Goal: Check status: Check status

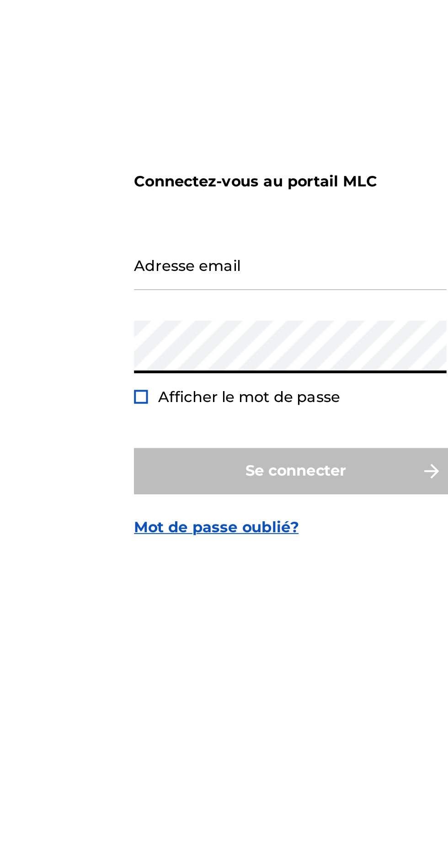
type input "[EMAIL_ADDRESS][DOMAIN_NAME]"
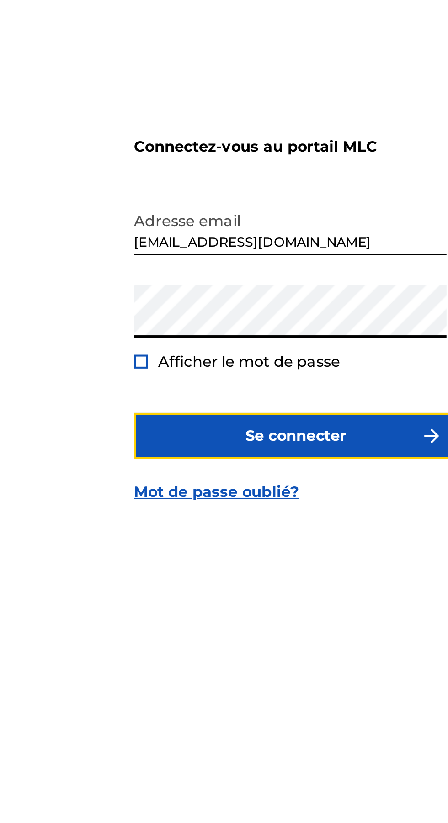
click at [247, 491] on font "Se connecter" at bounding box center [224, 486] width 50 height 9
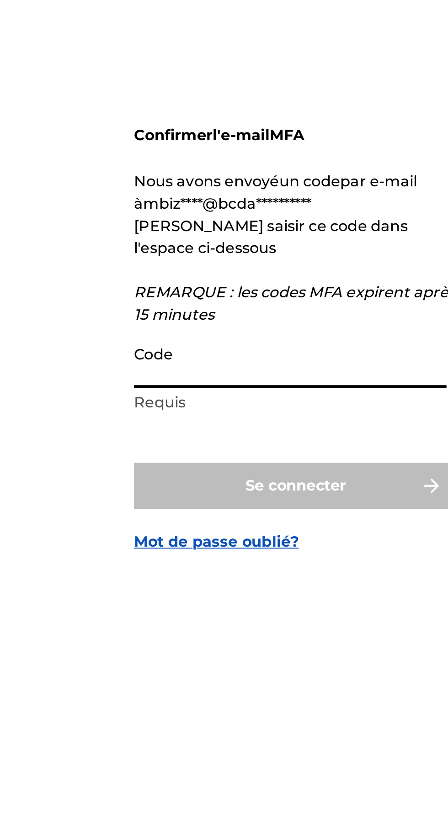
paste input "064714"
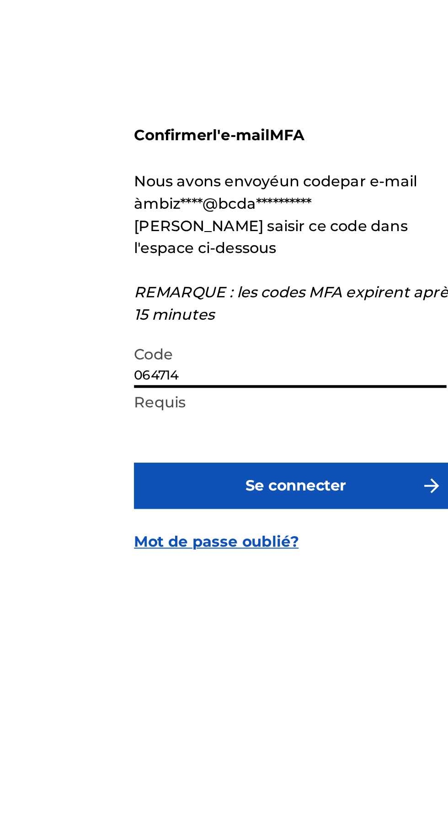
type input "064714"
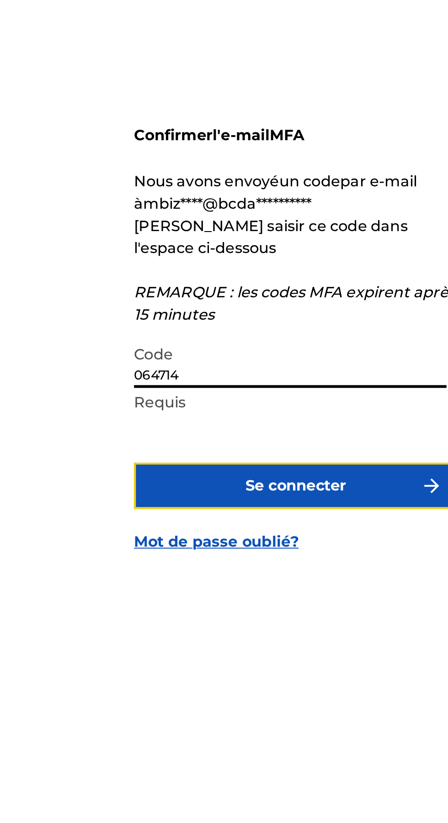
click at [237, 508] on font "Se connecter" at bounding box center [224, 503] width 50 height 9
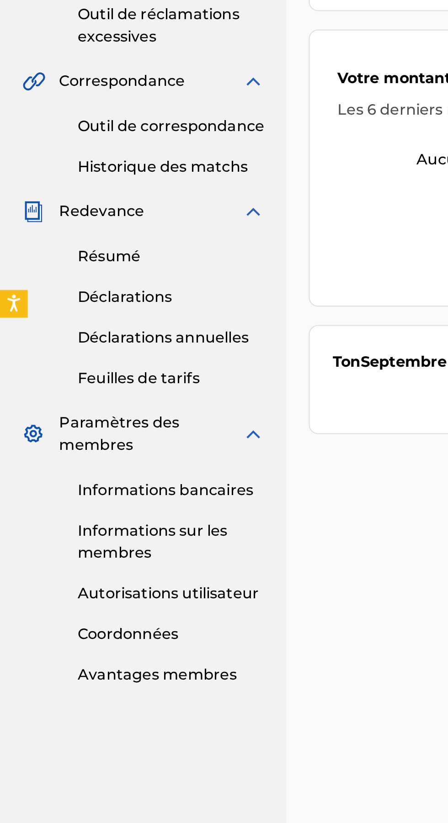
click at [93, 528] on link "Informations sur les membres" at bounding box center [84, 529] width 92 height 22
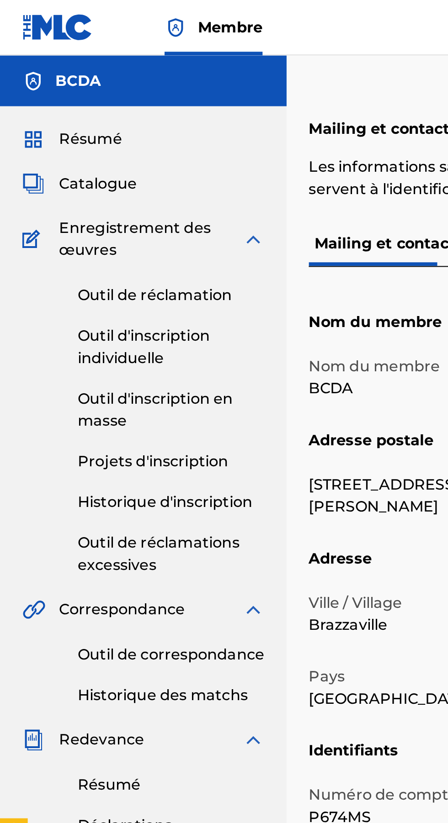
click at [97, 225] on font "Projets d'inscription" at bounding box center [75, 228] width 74 height 9
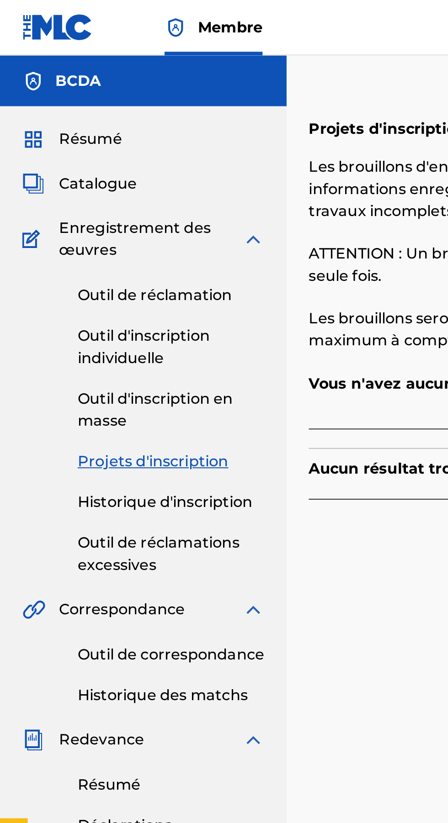
click at [107, 244] on font "Historique d'inscription" at bounding box center [81, 248] width 86 height 9
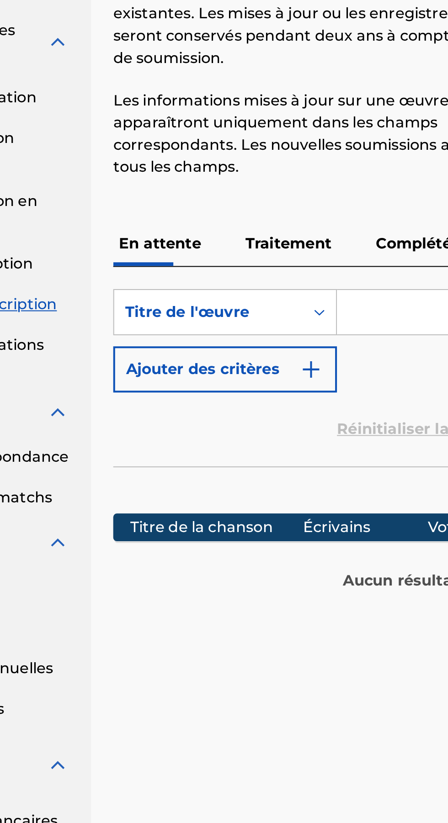
click at [297, 207] on p "Complété" at bounding box center [300, 218] width 43 height 22
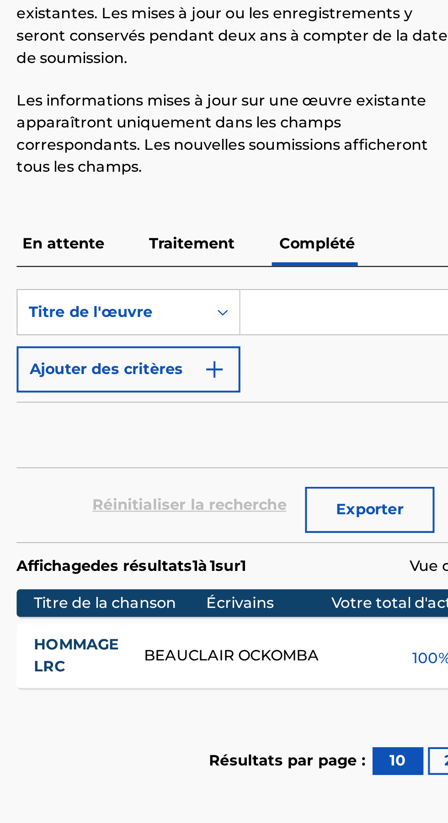
click at [185, 415] on font "HOMMAGE LRC" at bounding box center [182, 422] width 42 height 20
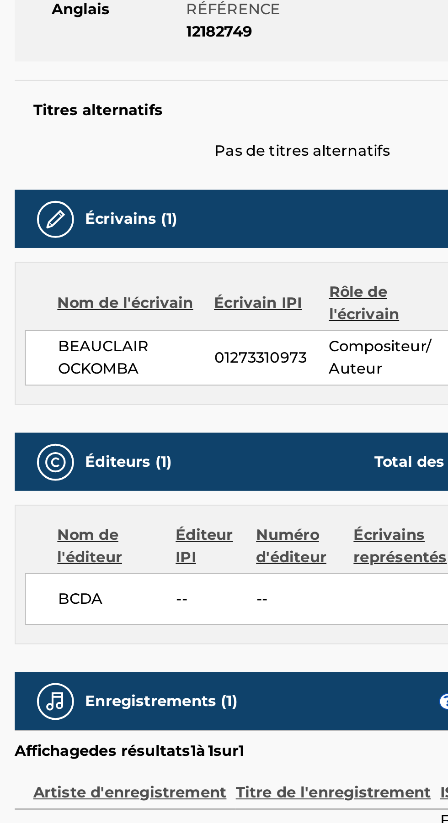
click at [273, 564] on font "--" at bounding box center [274, 561] width 5 height 9
click at [267, 557] on div "BCDA -- -- 100%" at bounding box center [295, 561] width 274 height 26
click at [288, 535] on font "Numéro d'éditeur" at bounding box center [292, 535] width 41 height 22
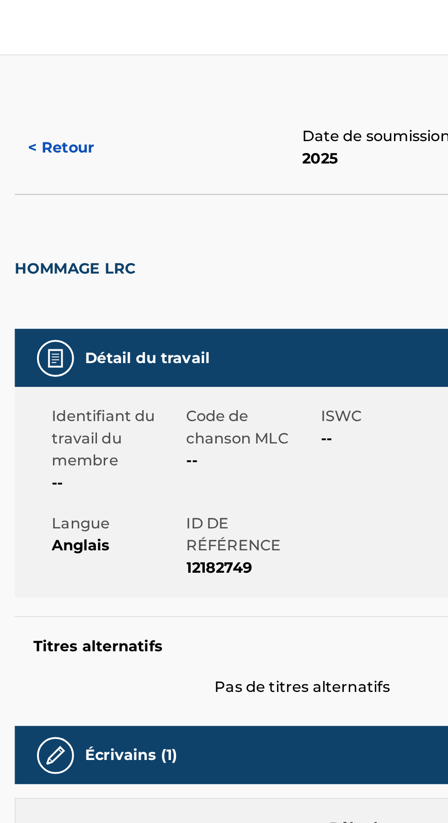
click at [179, 76] on font "< Retour" at bounding box center [175, 73] width 33 height 9
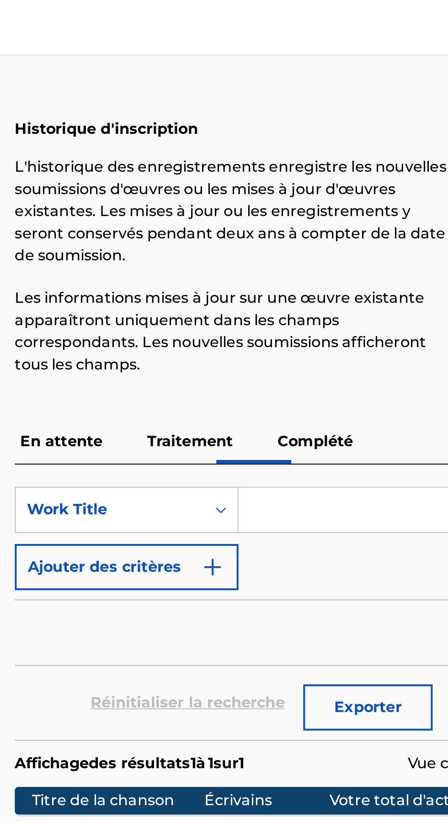
click at [251, 217] on font "Traitement" at bounding box center [239, 218] width 42 height 9
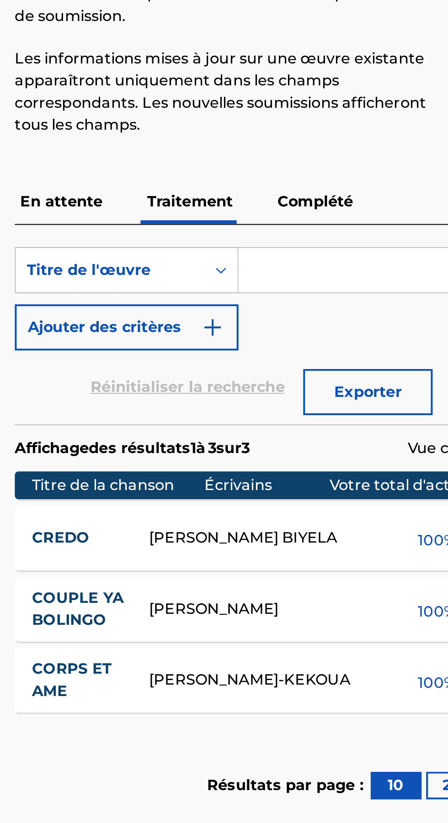
click at [177, 385] on font "CREDO" at bounding box center [175, 384] width 28 height 9
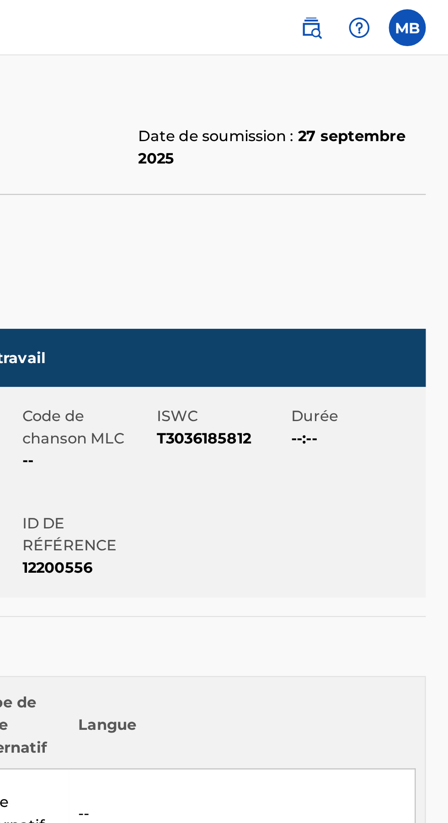
click at [423, 19] on label at bounding box center [427, 14] width 18 height 18
click at [427, 14] on input "MB [PERSON_NAME] [EMAIL_ADDRESS][DOMAIN_NAME] Notification Preferences Profil S…" at bounding box center [427, 14] width 0 height 0
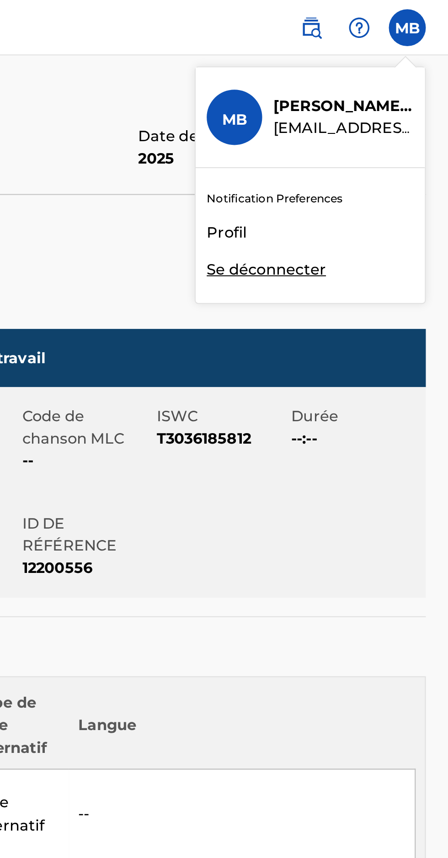
click at [339, 136] on div "Membre MB MB [PERSON_NAME] [EMAIL_ADDRESS][DOMAIN_NAME] Notification Preference…" at bounding box center [224, 448] width 448 height 896
